Goal: Transaction & Acquisition: Purchase product/service

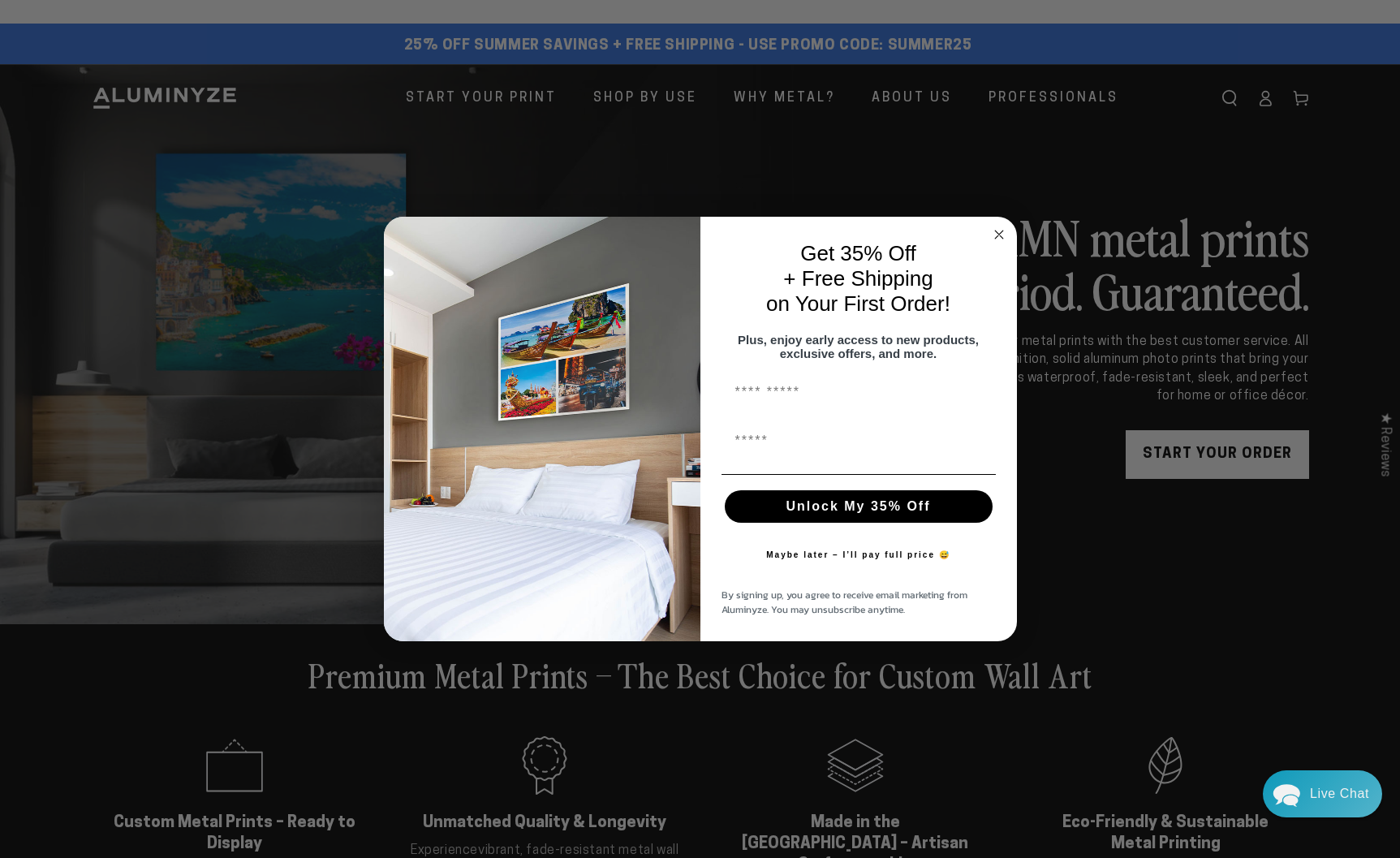
click at [999, 228] on circle "Close dialog" at bounding box center [998, 233] width 18 height 18
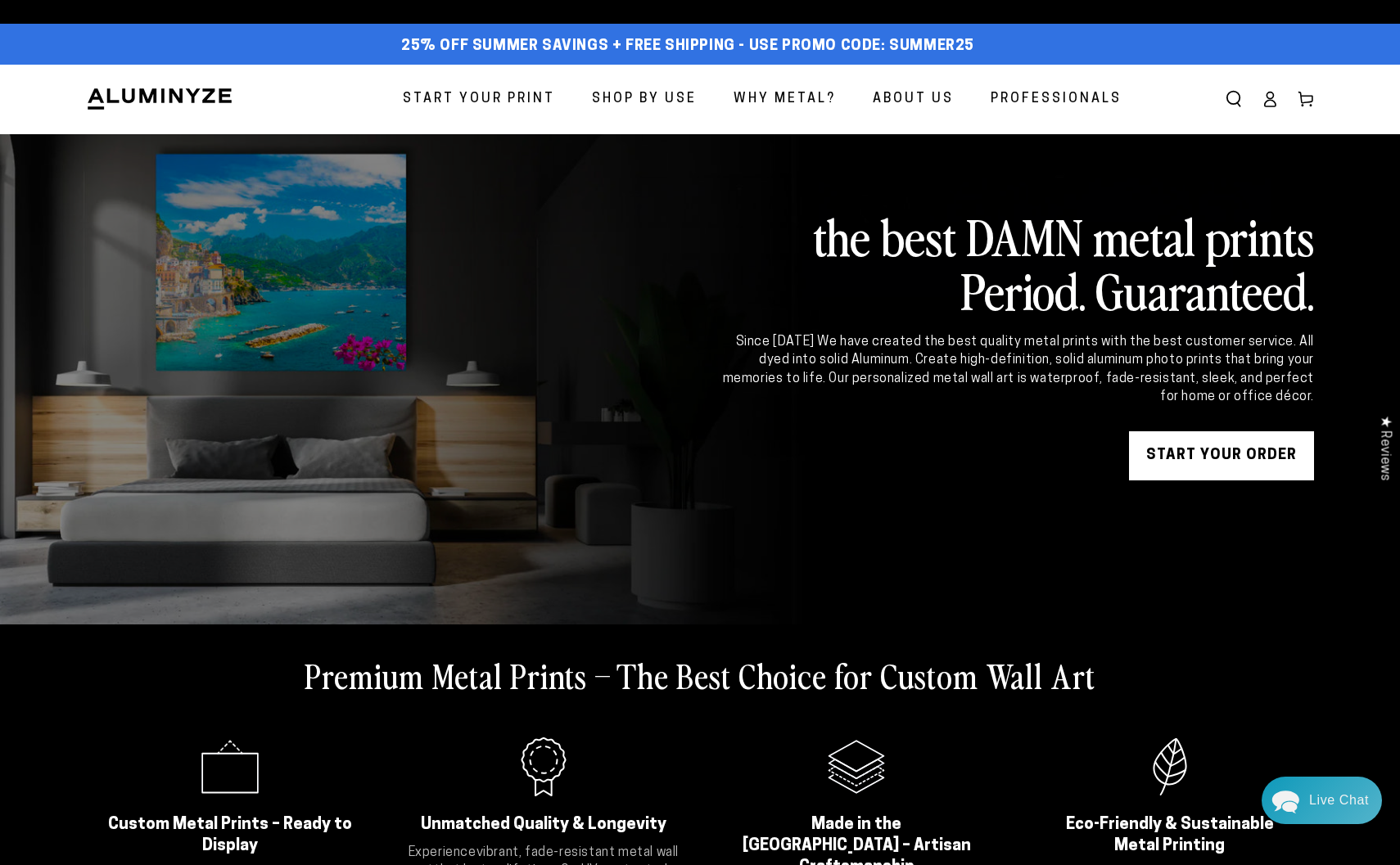
click at [1023, 95] on span "Professionals" at bounding box center [1056, 99] width 131 height 24
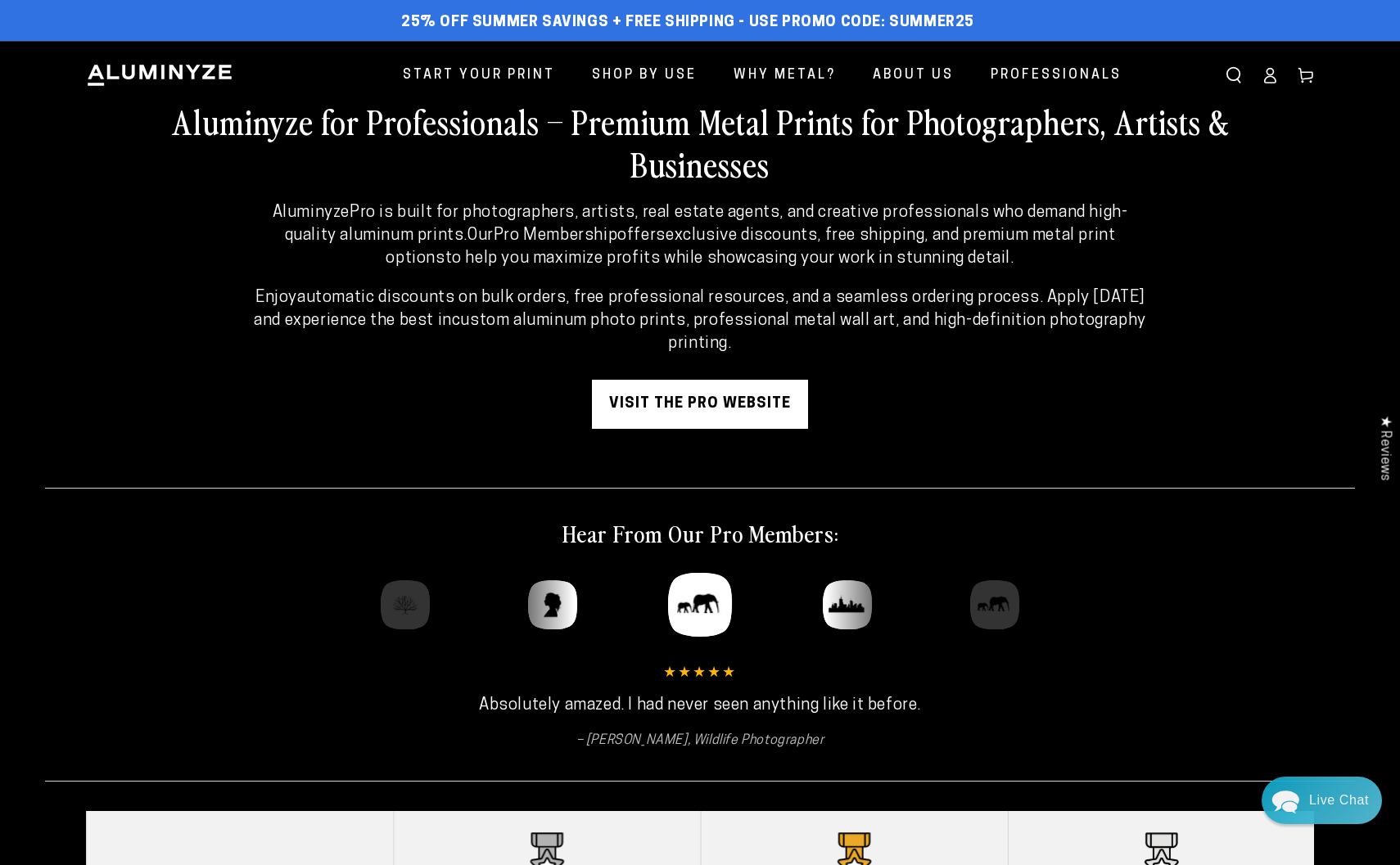
click at [688, 403] on link "visit the pro website" at bounding box center [700, 404] width 216 height 49
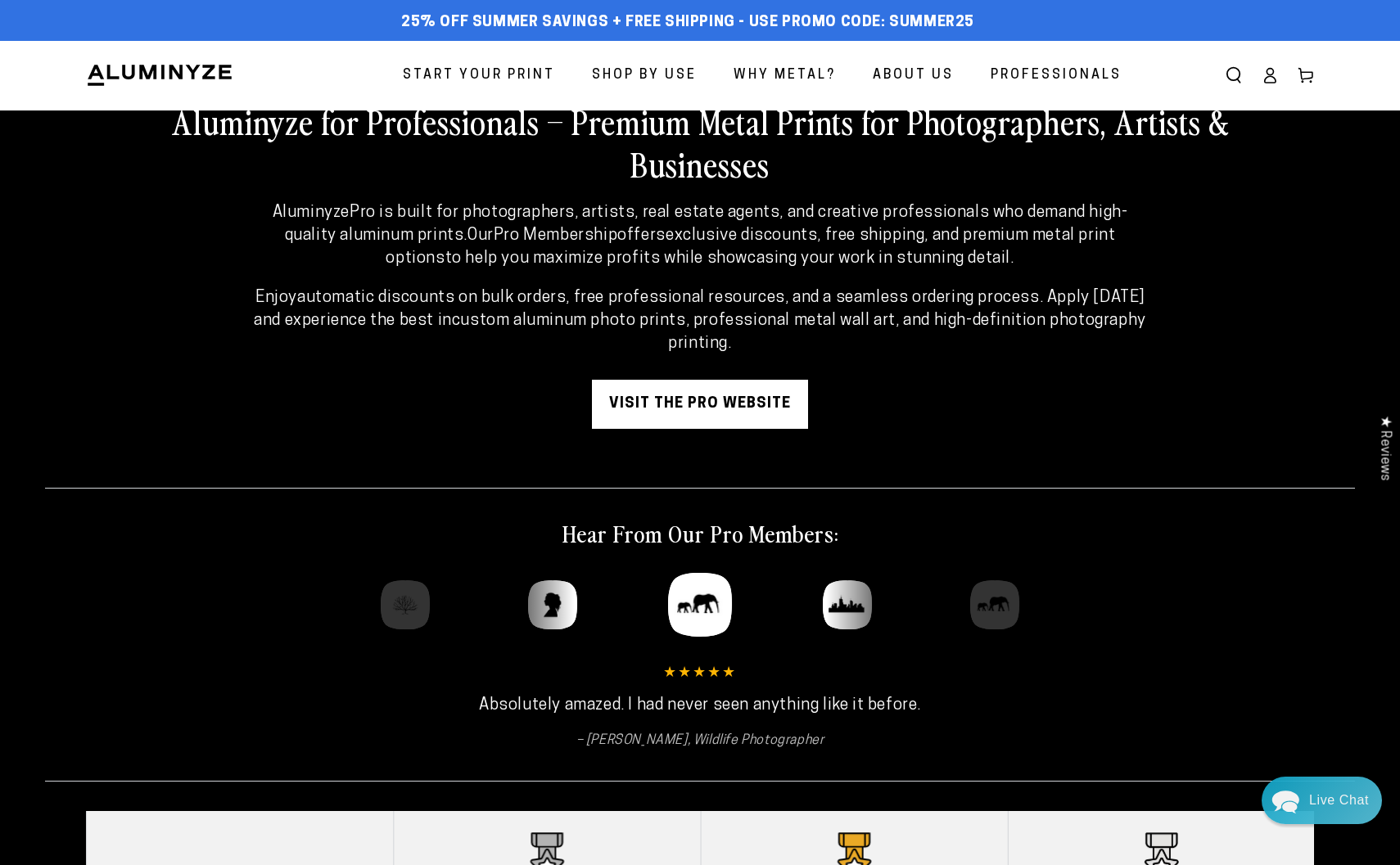
click at [475, 75] on span "Start Your Print" at bounding box center [478, 75] width 152 height 24
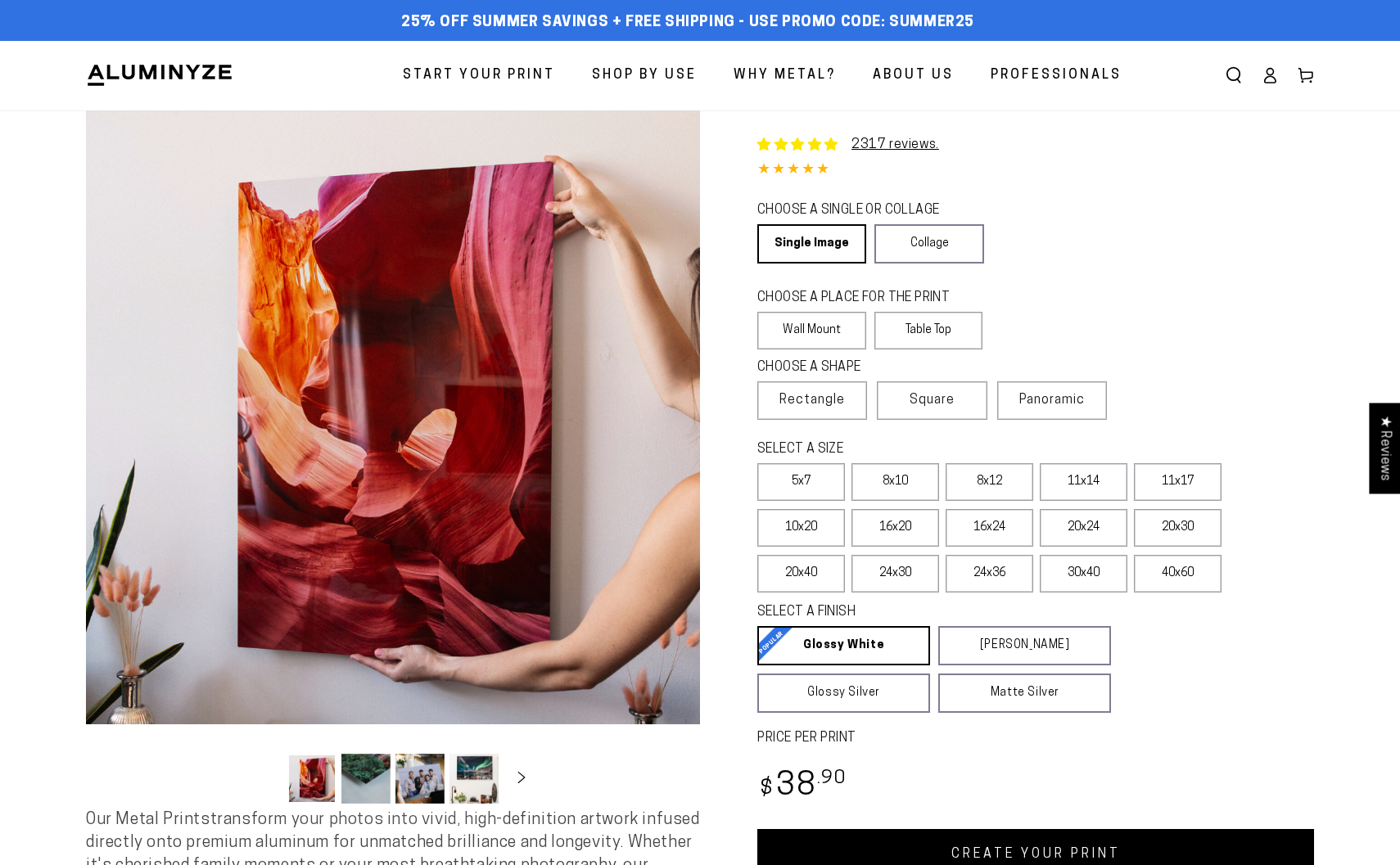
select select "**********"
click at [958, 235] on link "Collage" at bounding box center [929, 244] width 109 height 40
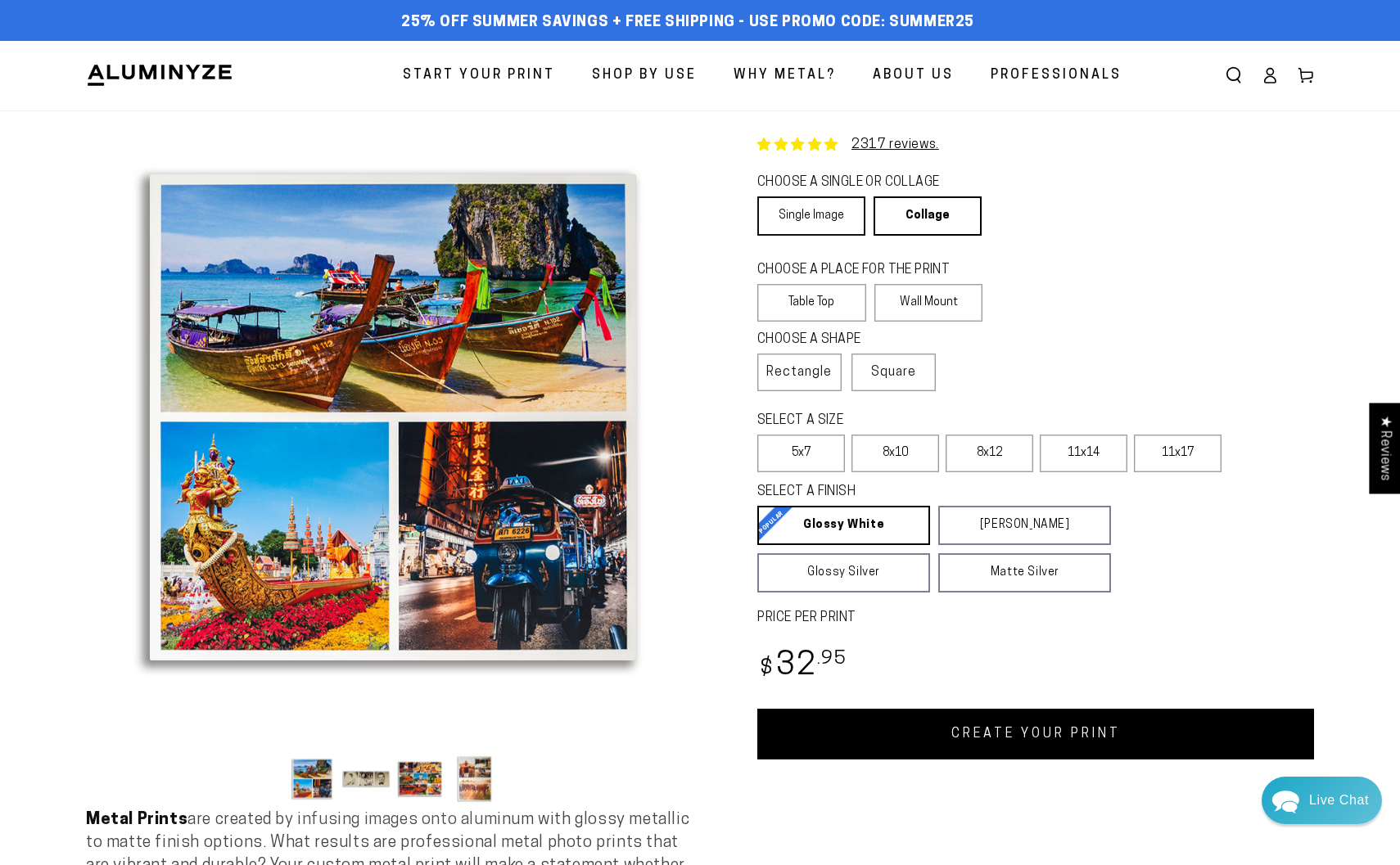
click at [836, 212] on link "Single Image" at bounding box center [811, 216] width 108 height 40
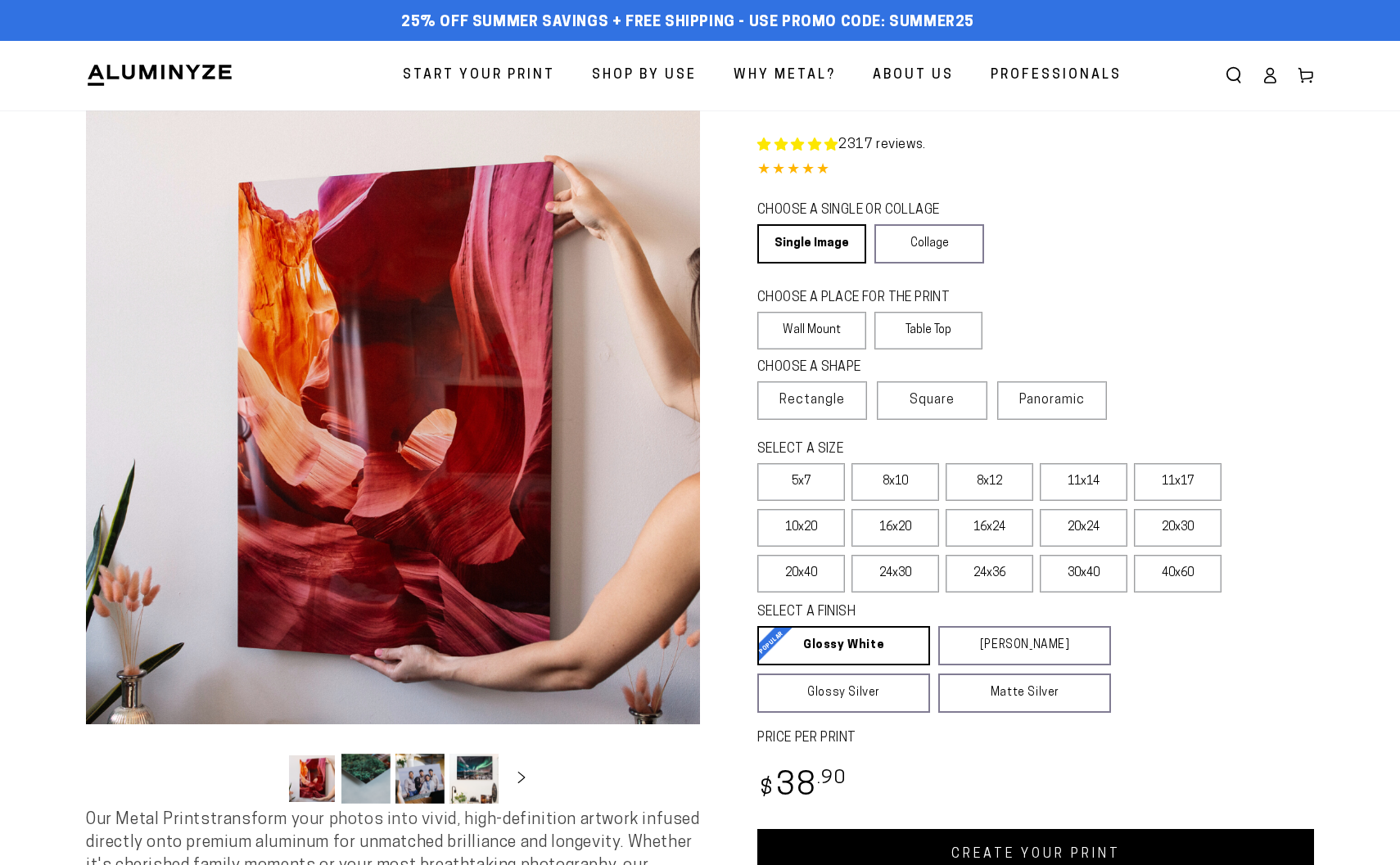
select select "**********"
click at [822, 329] on label "Wall Mount" at bounding box center [811, 330] width 109 height 38
click at [819, 399] on span "Rectangle" at bounding box center [812, 400] width 65 height 19
click at [1092, 530] on label "20x24" at bounding box center [1083, 528] width 87 height 38
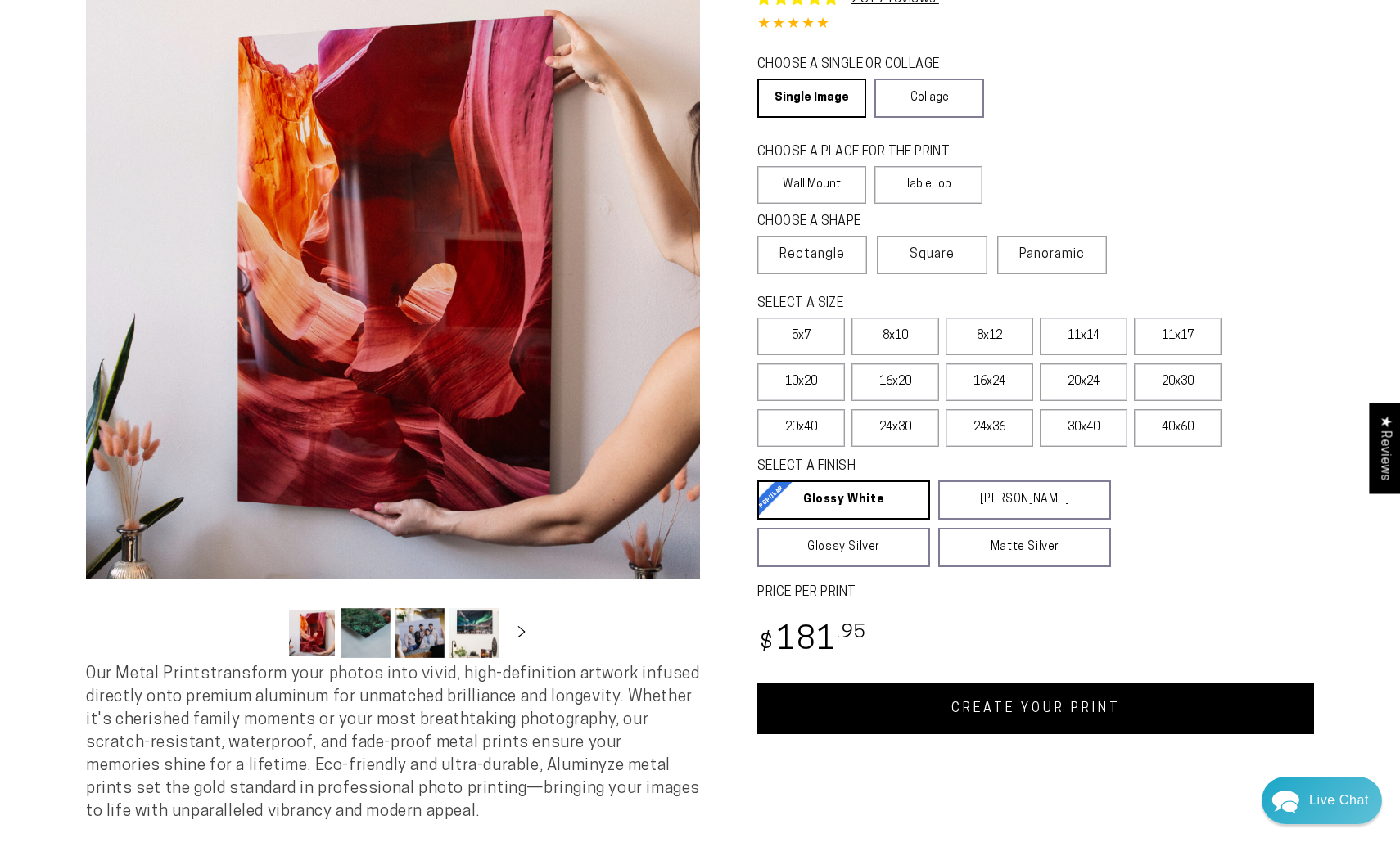
scroll to position [150, 0]
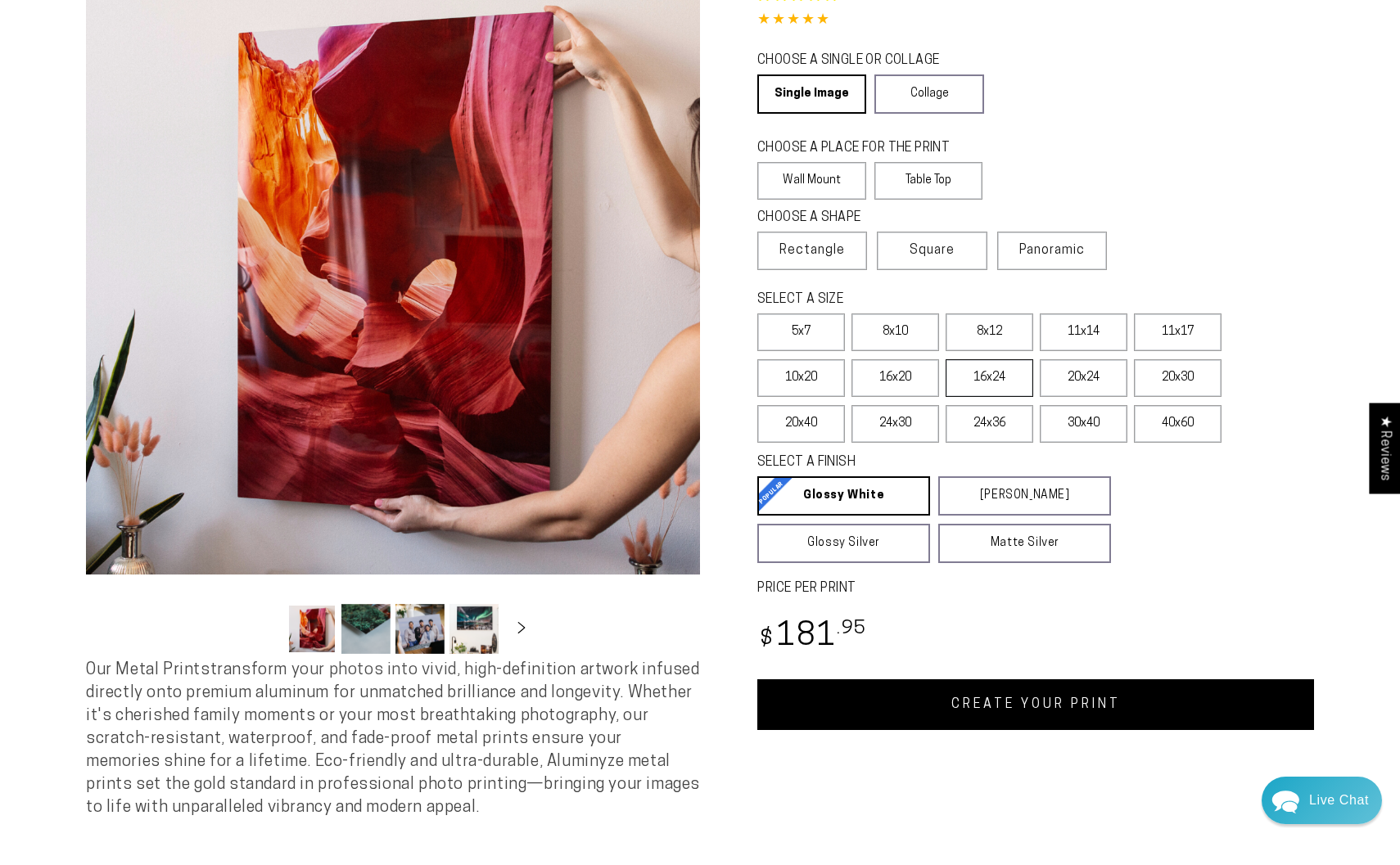
click at [989, 380] on label "16x24" at bounding box center [989, 378] width 87 height 38
click at [522, 632] on icon "Slide right" at bounding box center [522, 627] width 24 height 12
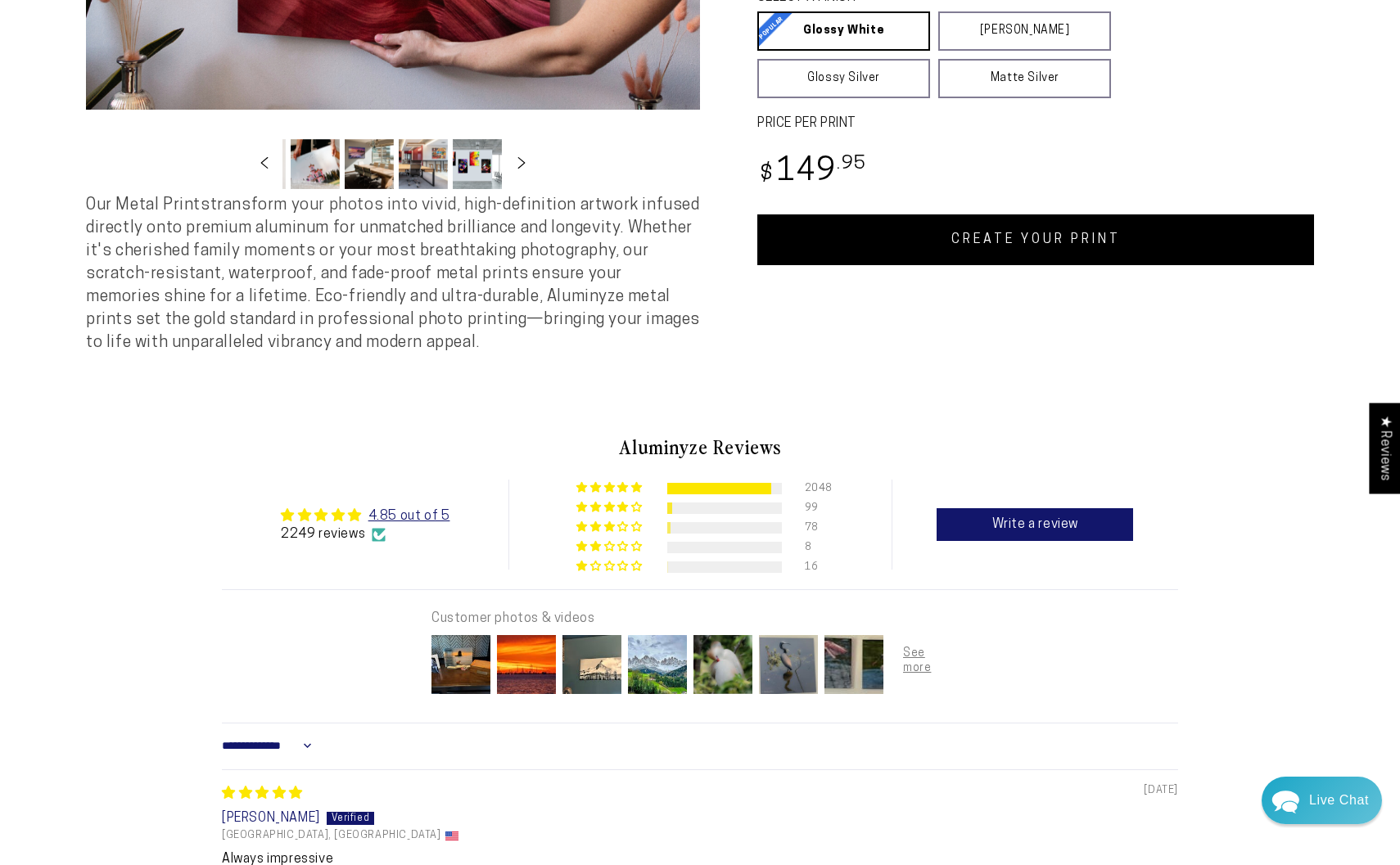
scroll to position [589, 0]
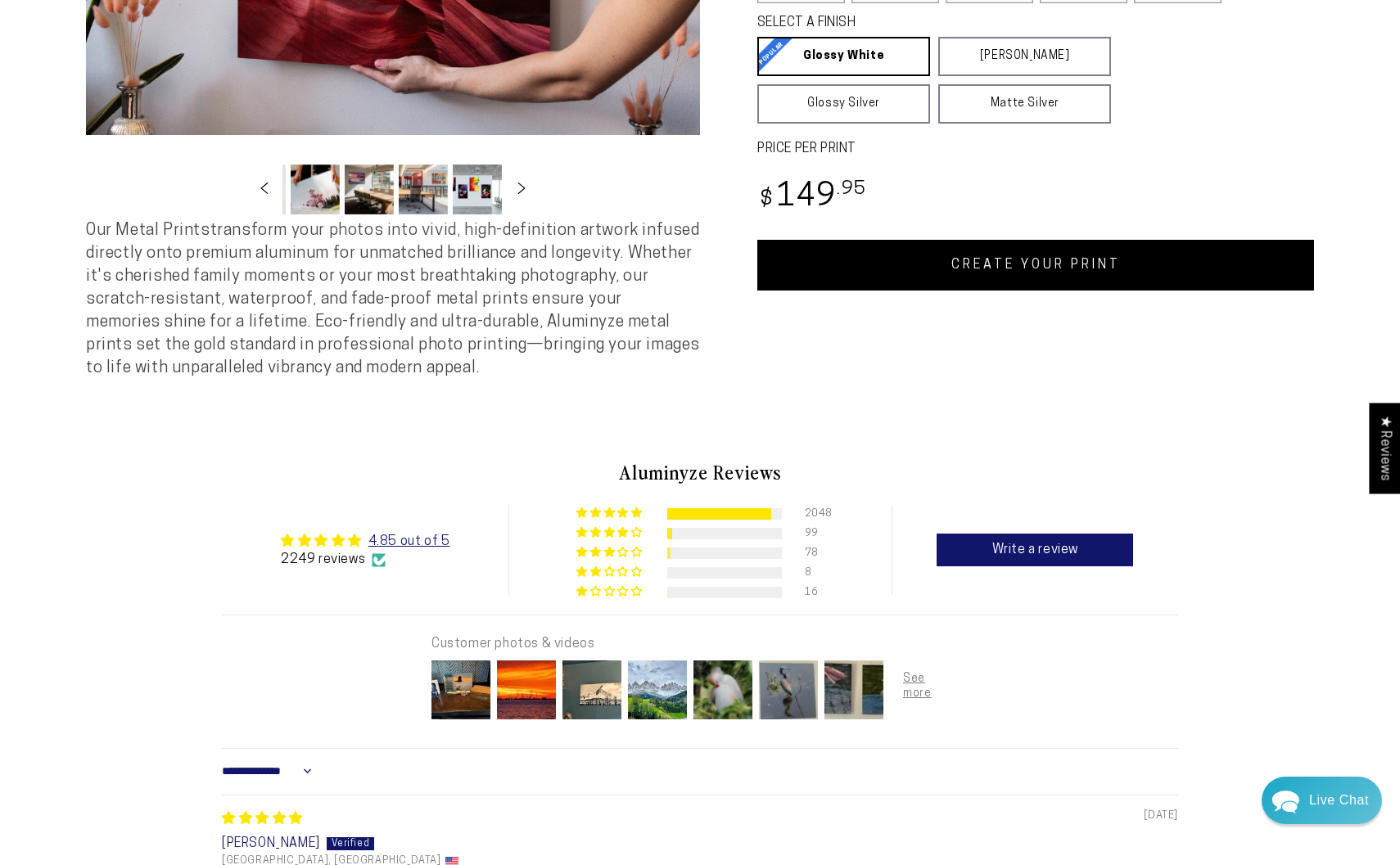
click at [974, 262] on link "CREATE YOUR PRINT" at bounding box center [1035, 265] width 557 height 51
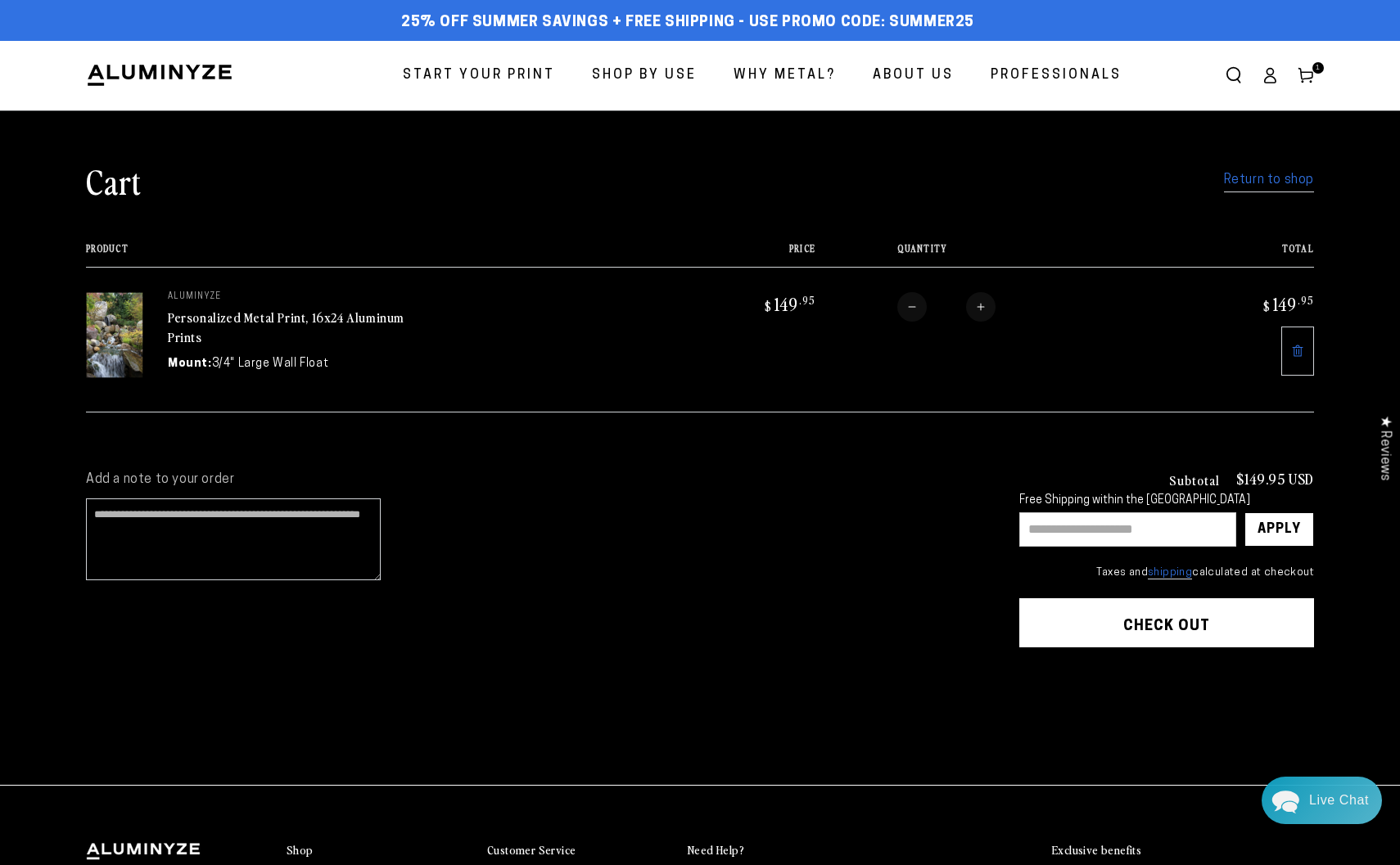
click at [1181, 613] on button "Check out" at bounding box center [1167, 623] width 295 height 49
